Goal: Task Accomplishment & Management: Manage account settings

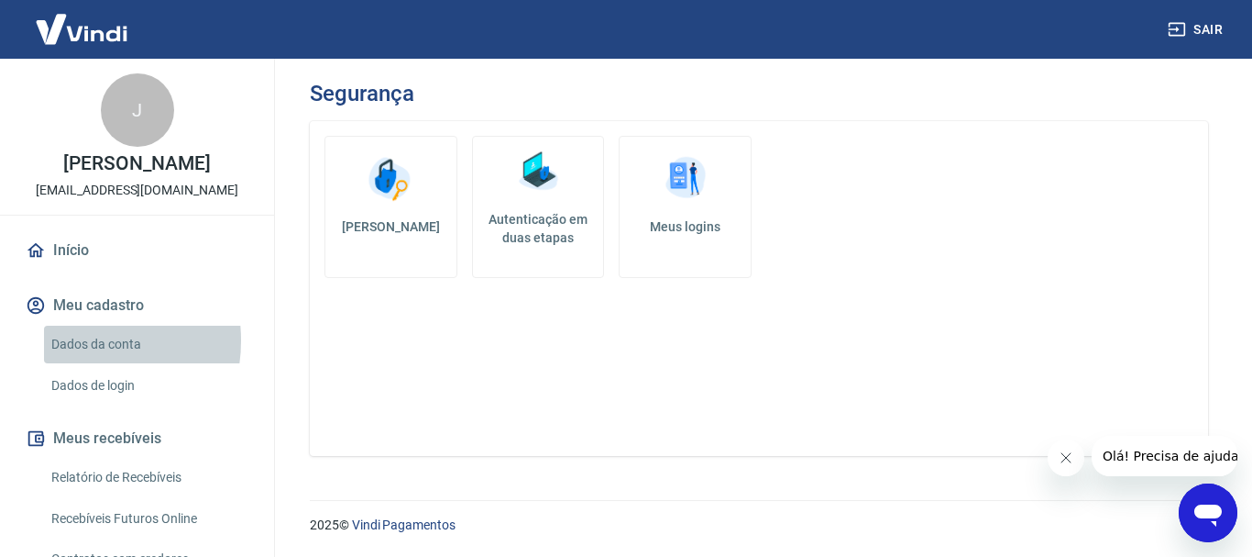
click at [70, 340] on link "Dados da conta" at bounding box center [148, 344] width 208 height 38
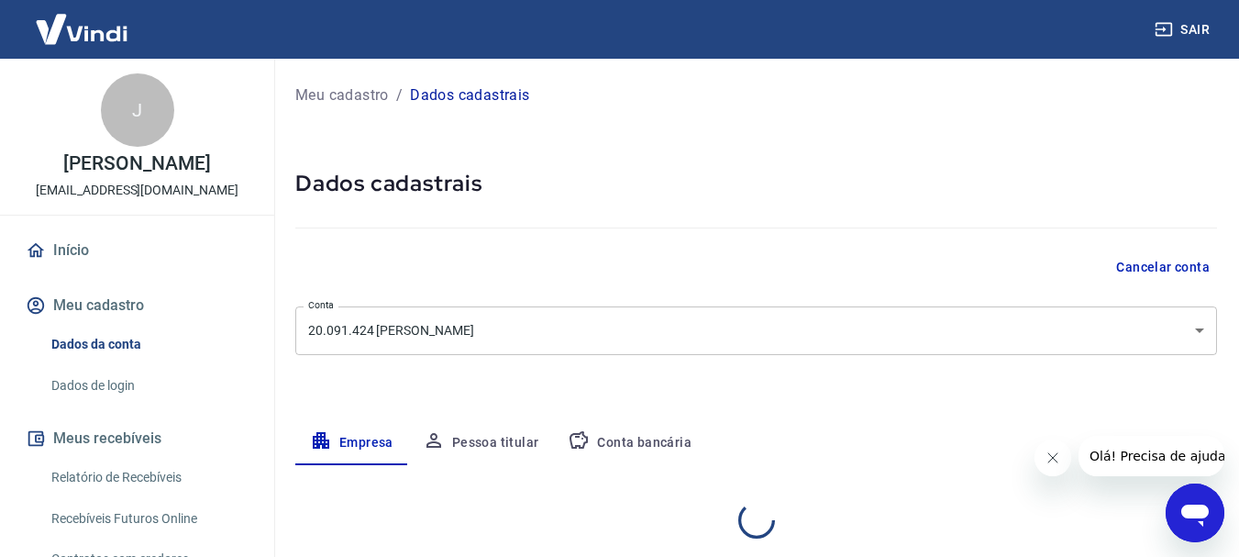
select select "BA"
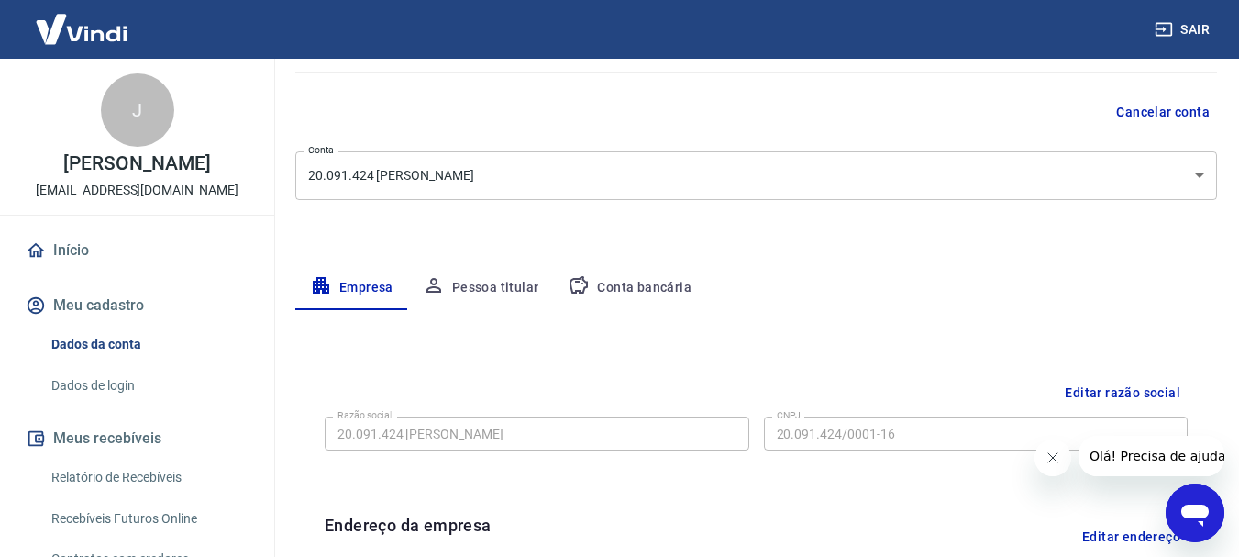
scroll to position [152, 0]
click at [469, 286] on button "Pessoa titular" at bounding box center [481, 291] width 146 height 44
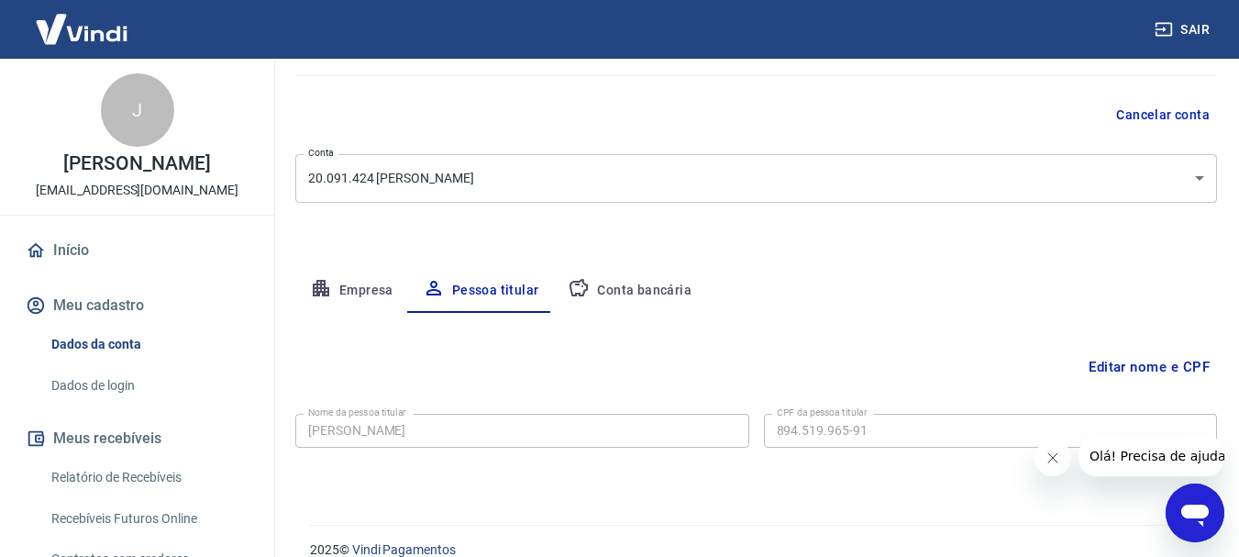
scroll to position [177, 0]
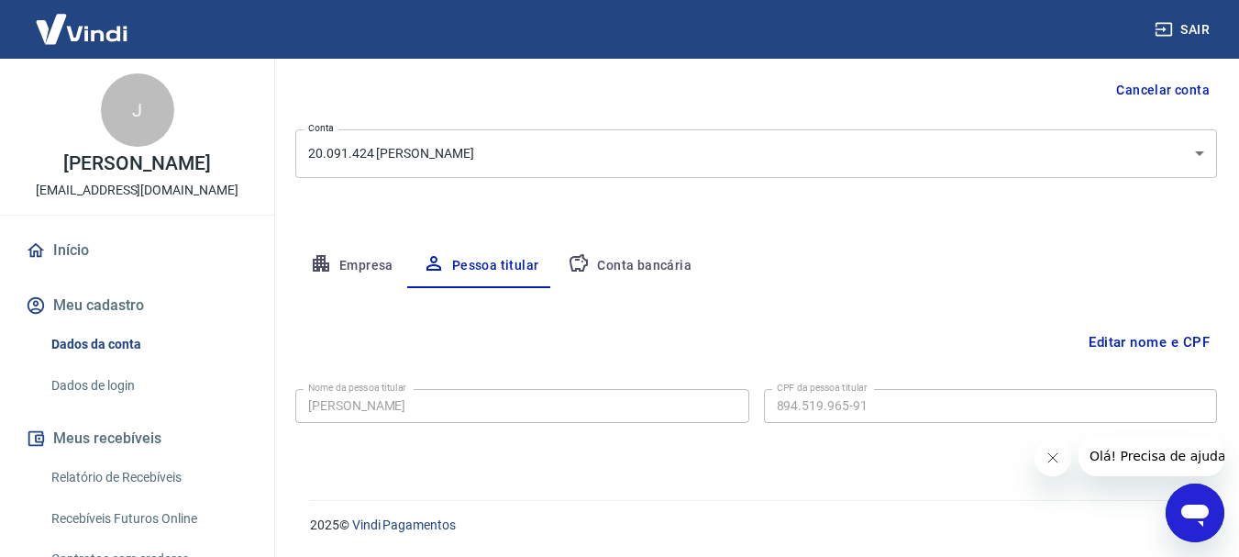
click at [618, 264] on button "Conta bancária" at bounding box center [629, 266] width 153 height 44
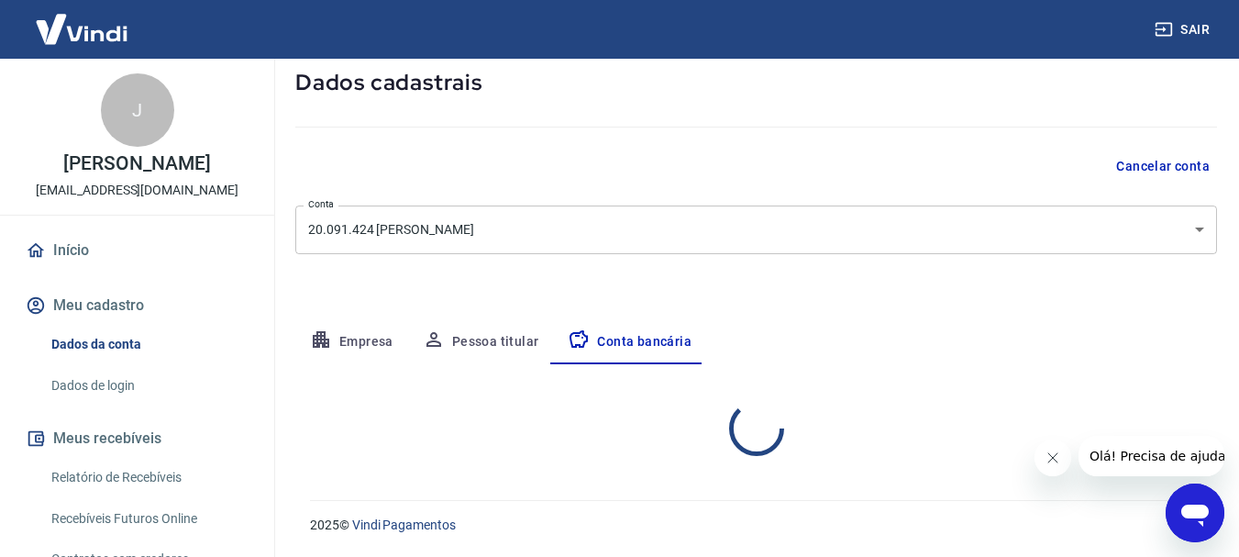
select select "1"
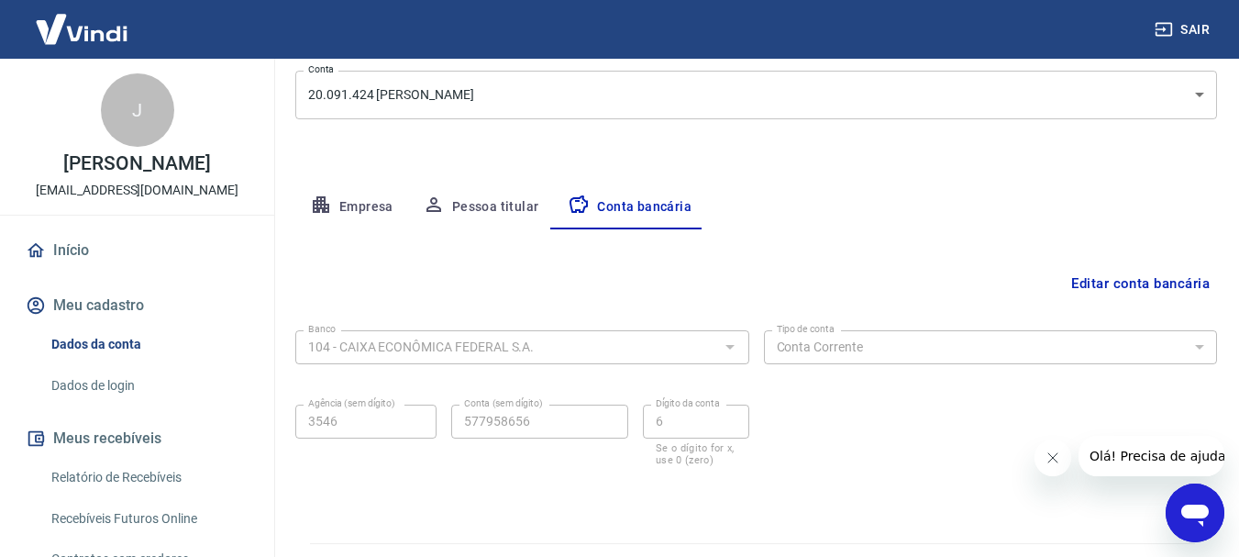
scroll to position [279, 0]
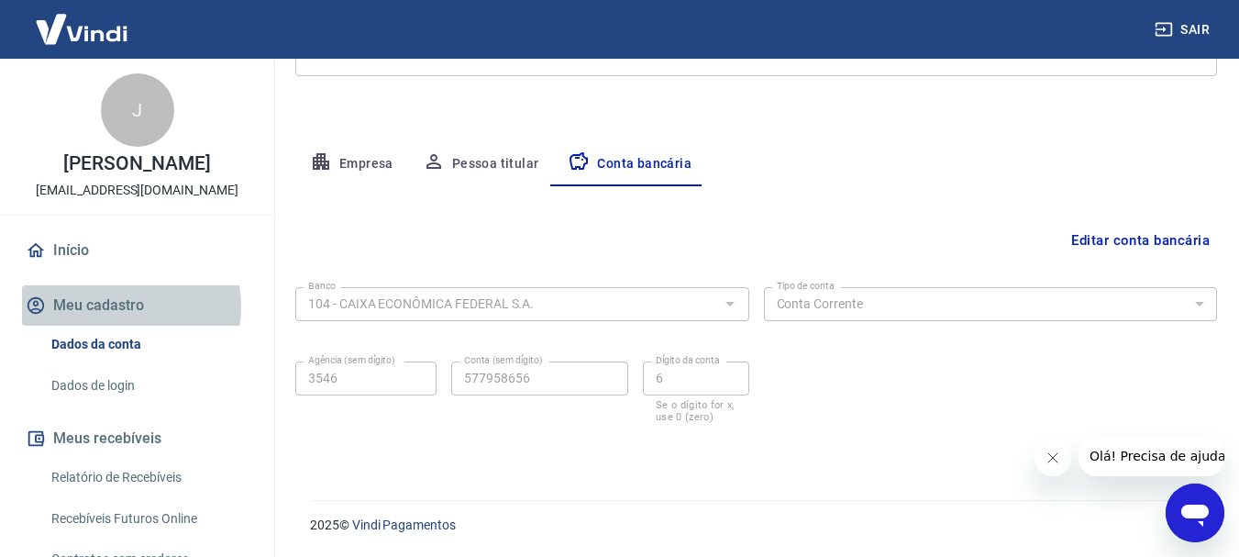
click at [121, 306] on button "Meu cadastro" at bounding box center [137, 305] width 230 height 40
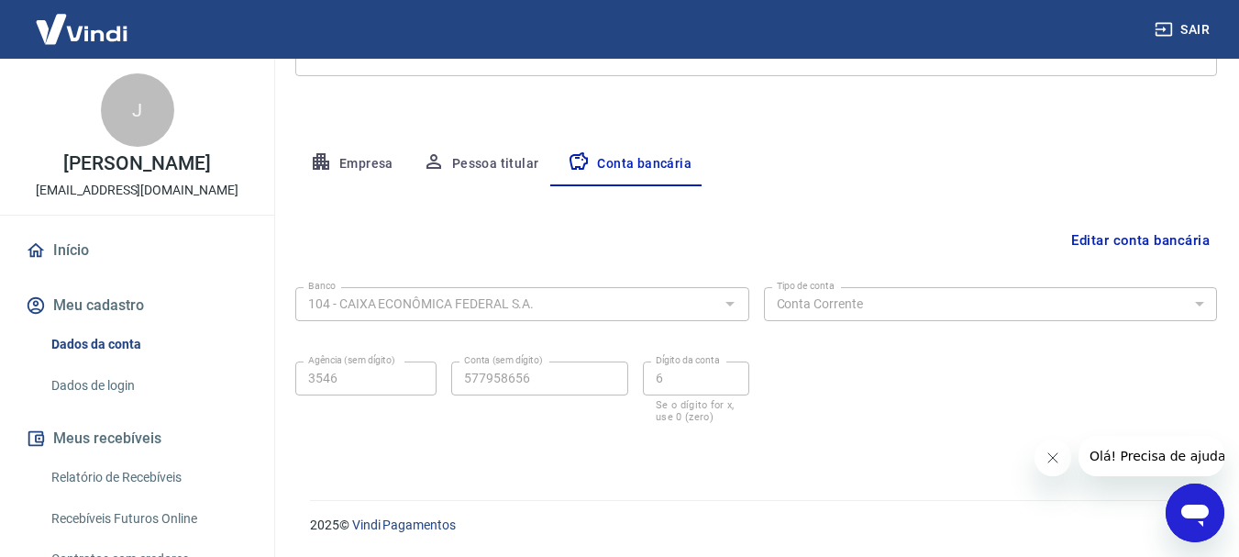
click at [79, 248] on link "Início" at bounding box center [137, 250] width 230 height 40
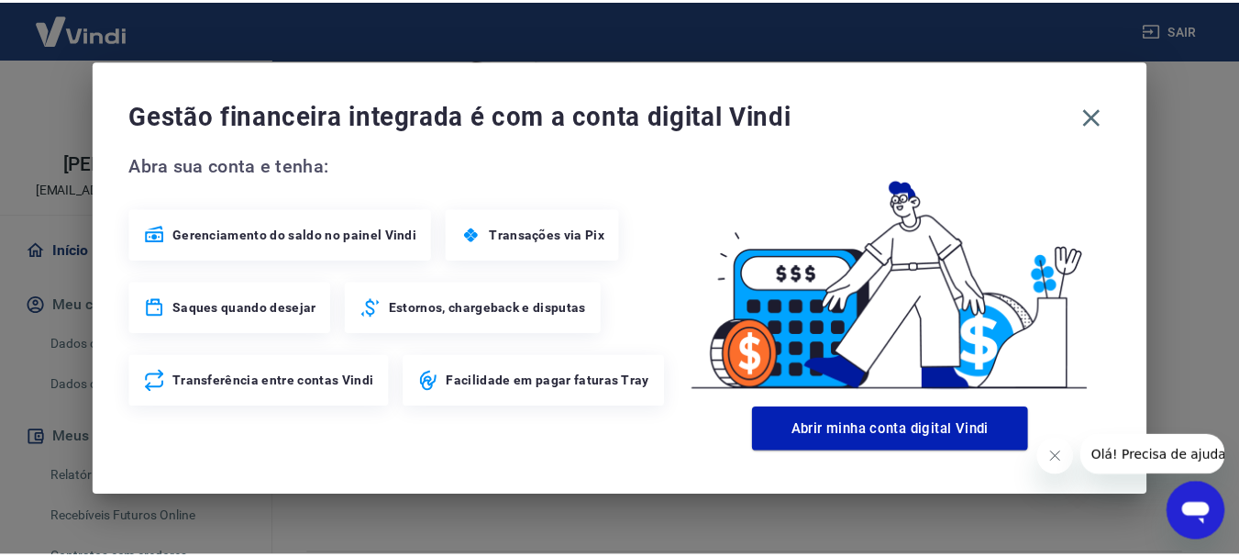
scroll to position [1013, 0]
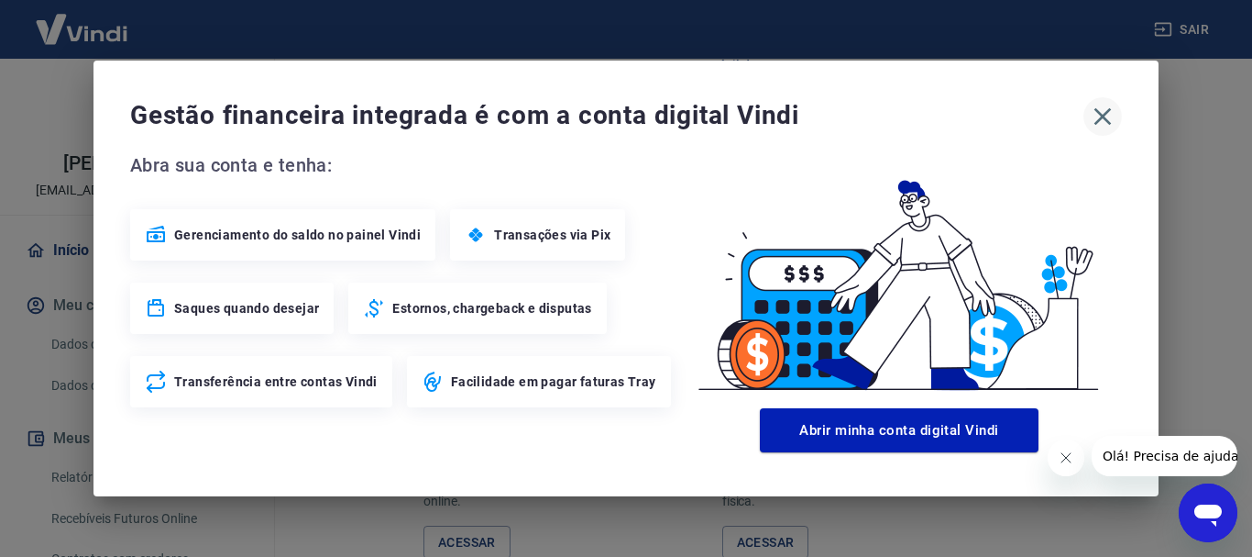
click at [1103, 118] on icon "button" at bounding box center [1102, 116] width 29 height 29
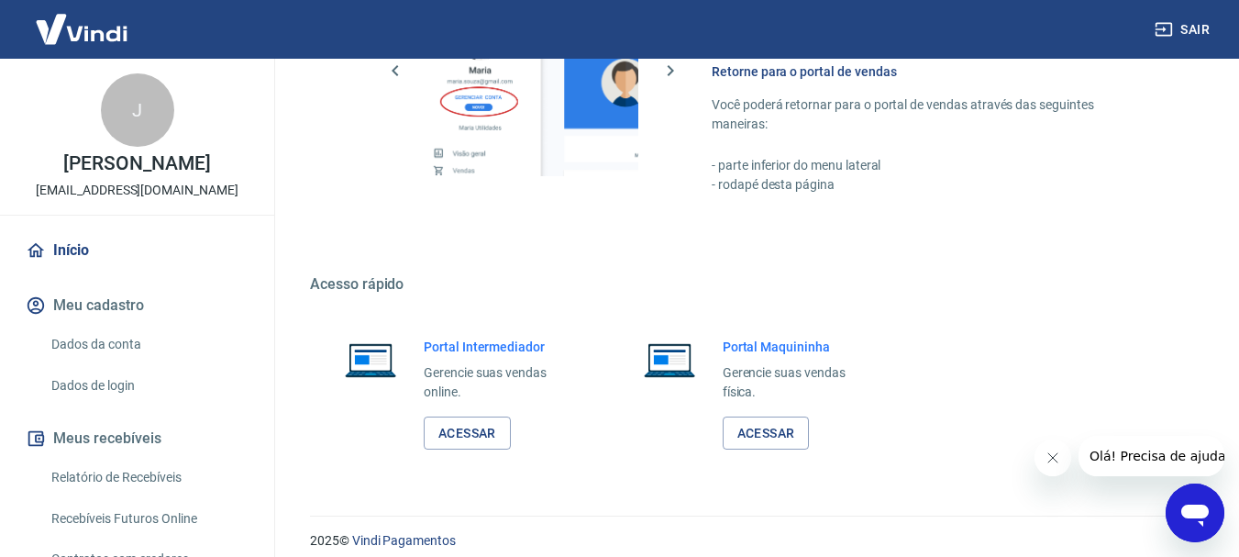
scroll to position [1138, 0]
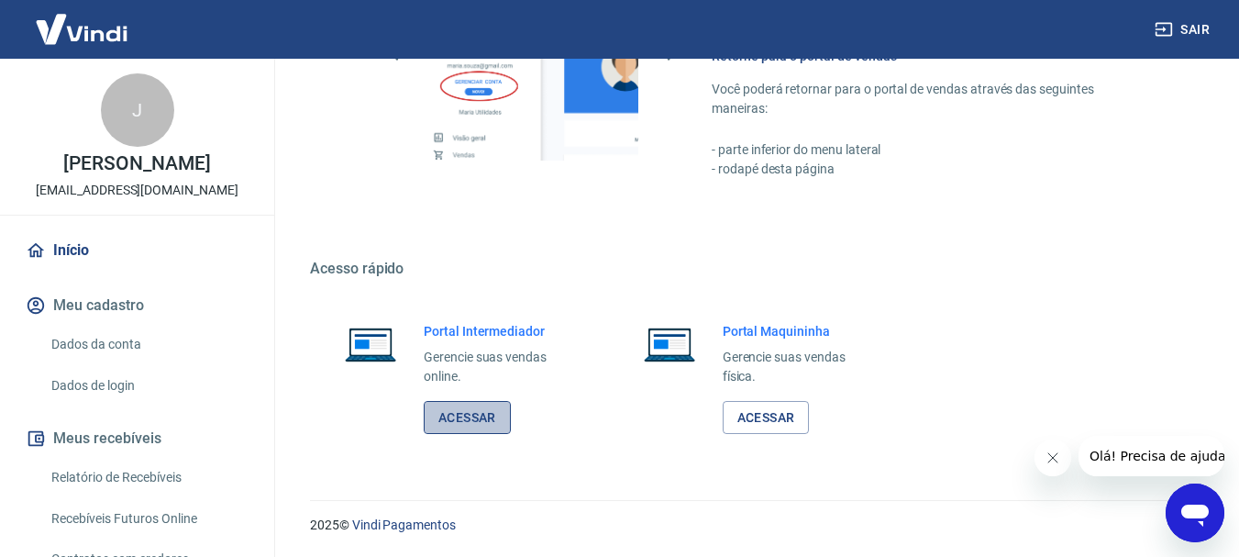
click at [474, 415] on link "Acessar" at bounding box center [467, 418] width 87 height 34
